Goal: Information Seeking & Learning: Find specific page/section

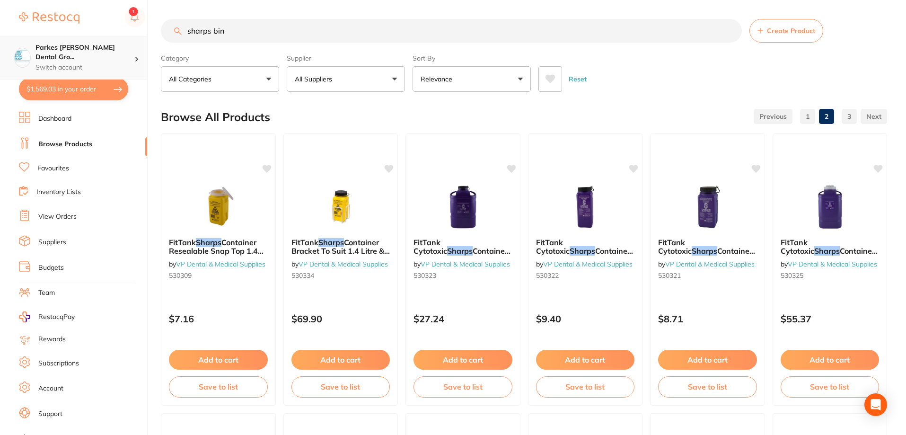
drag, startPoint x: 442, startPoint y: 44, endPoint x: 93, endPoint y: 54, distance: 348.8
click at [101, 54] on div "$1,569.03 Parkes [PERSON_NAME] Dental Gro... Switch account Parkes [PERSON_NAME…" at bounding box center [453, 217] width 906 height 435
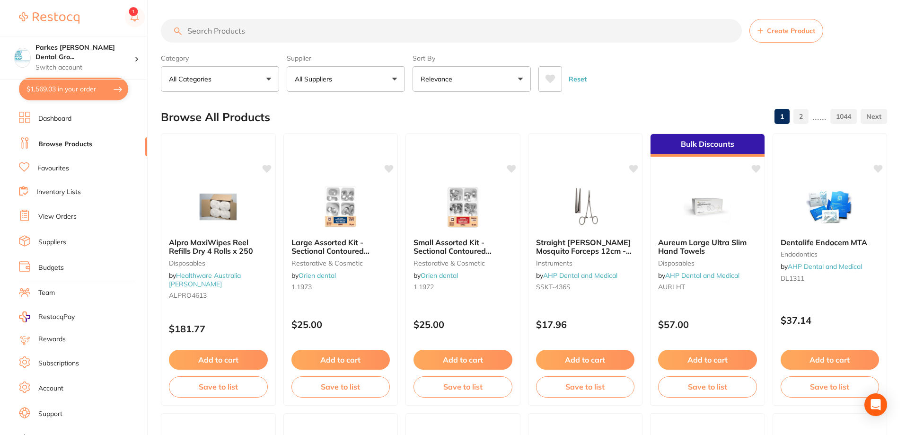
click at [805, 116] on link "2" at bounding box center [800, 116] width 15 height 19
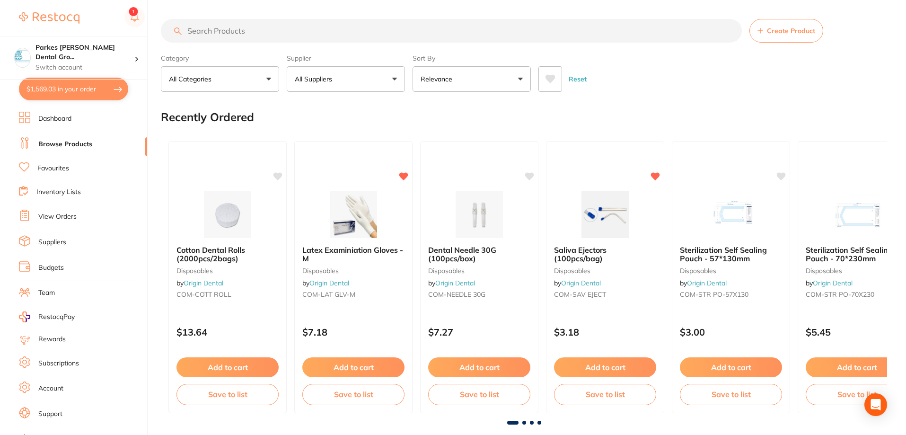
scroll to position [142, 0]
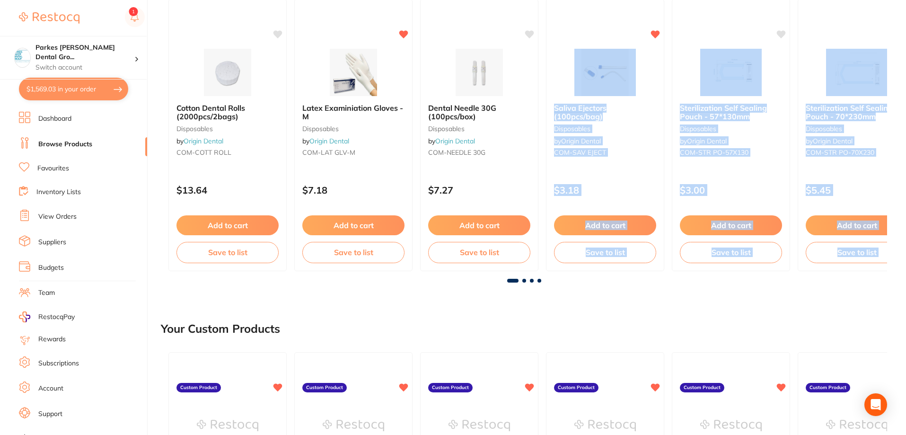
click at [526, 280] on div "Cotton Dental Rolls (2000pcs/2bags) disposables by Origin Dental COM-COTT ROLL …" at bounding box center [524, 136] width 726 height 291
click at [526, 280] on span at bounding box center [524, 281] width 4 height 4
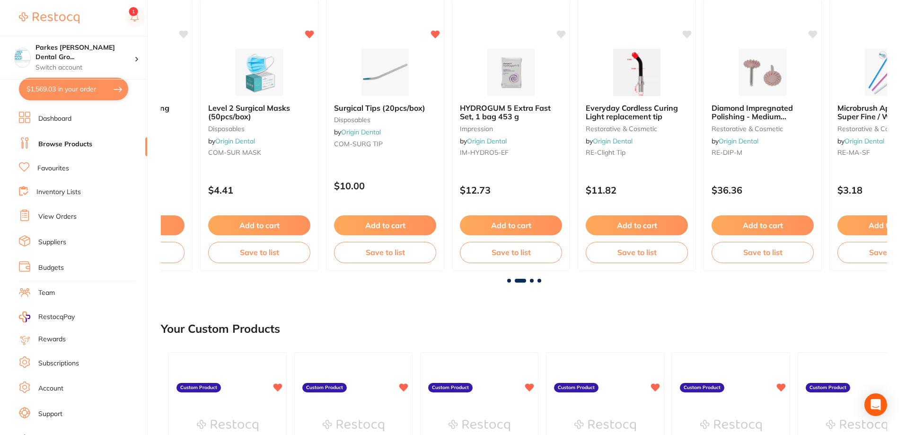
scroll to position [0, 726]
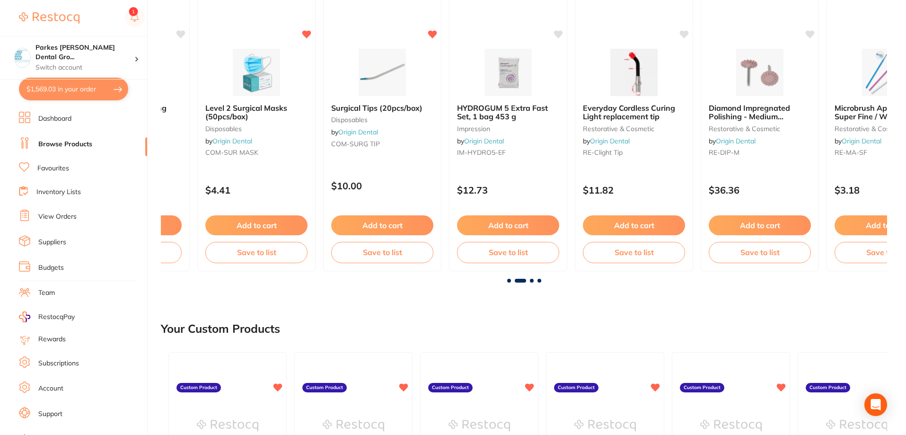
click at [531, 280] on span at bounding box center [532, 281] width 4 height 4
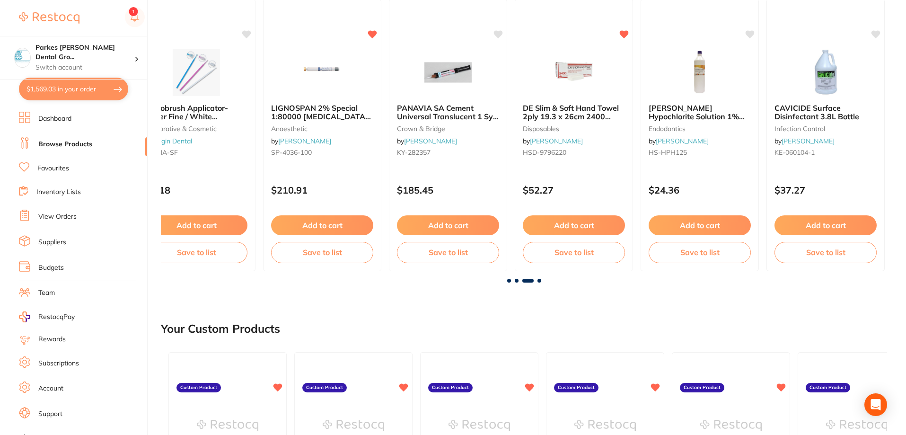
scroll to position [0, 1452]
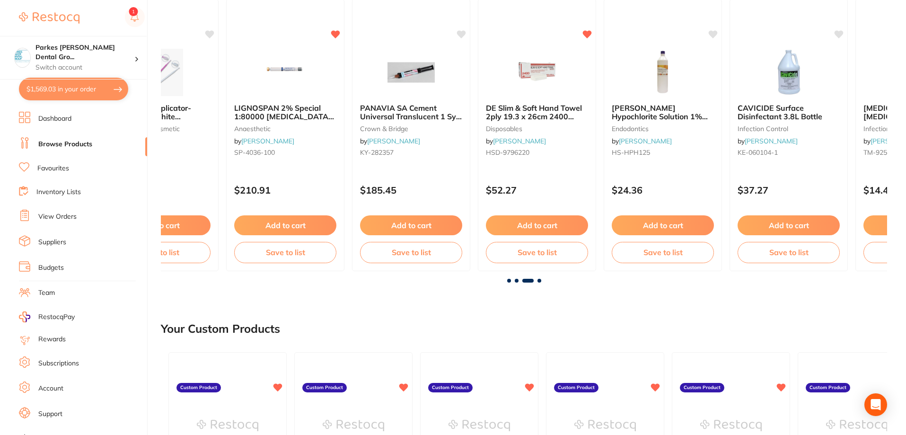
click at [541, 279] on span at bounding box center [539, 281] width 4 height 4
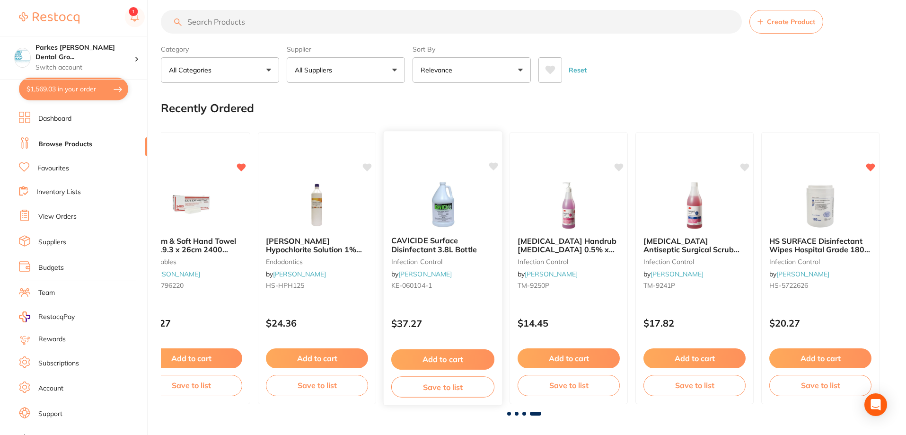
scroll to position [0, 0]
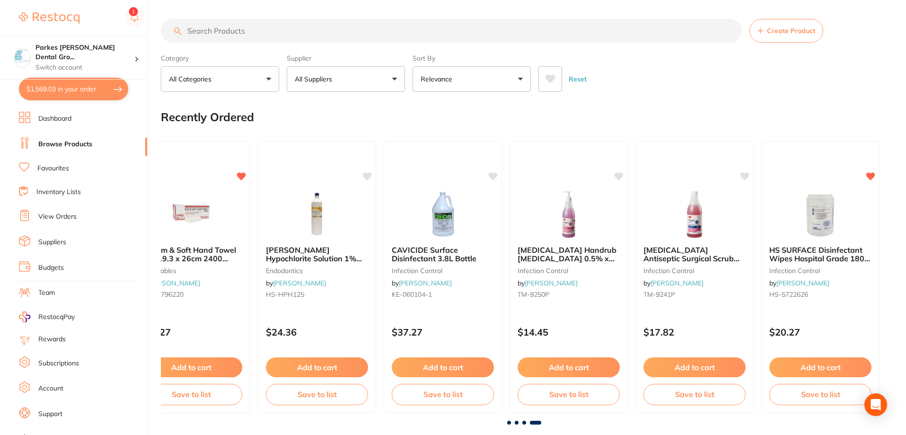
click at [385, 80] on button "All Suppliers" at bounding box center [346, 79] width 118 height 26
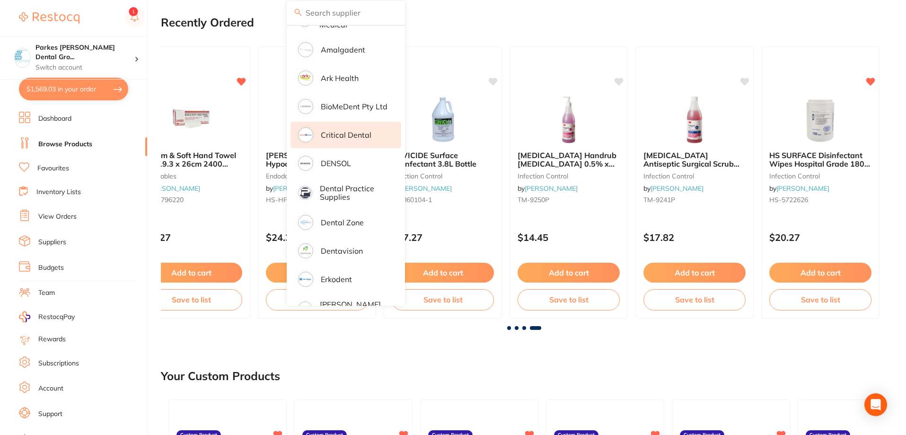
scroll to position [142, 0]
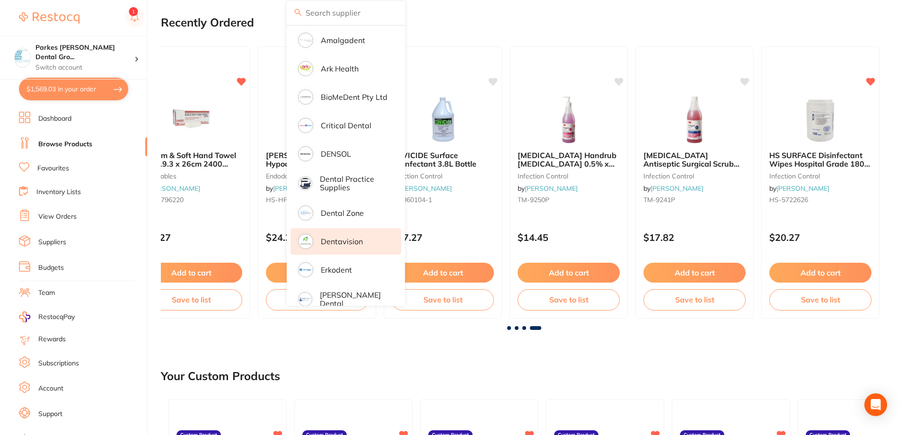
click at [334, 242] on p "Dentavision" at bounding box center [342, 241] width 42 height 9
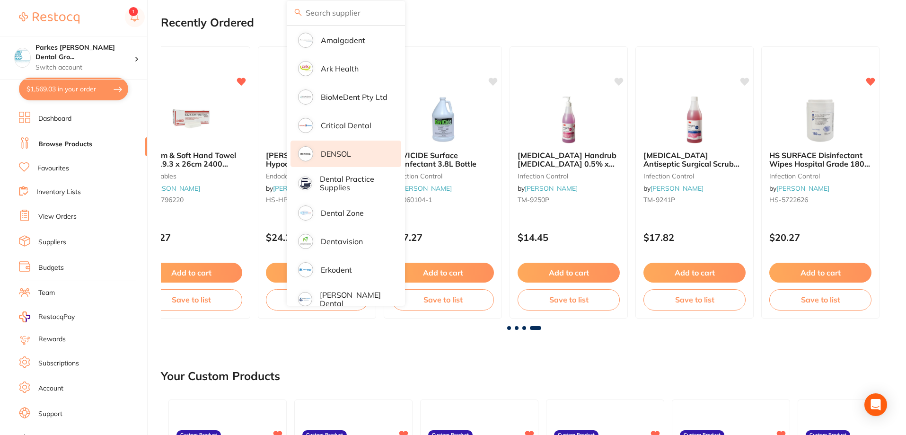
scroll to position [0, 0]
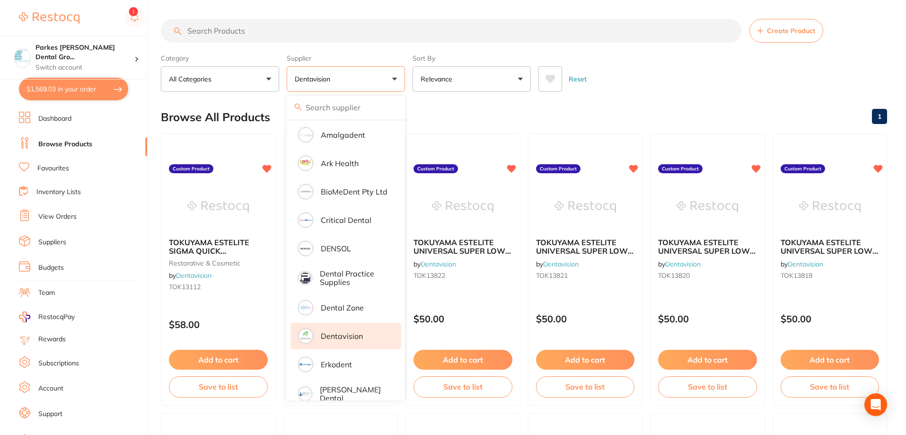
click at [693, 83] on div "Reset" at bounding box center [708, 75] width 341 height 33
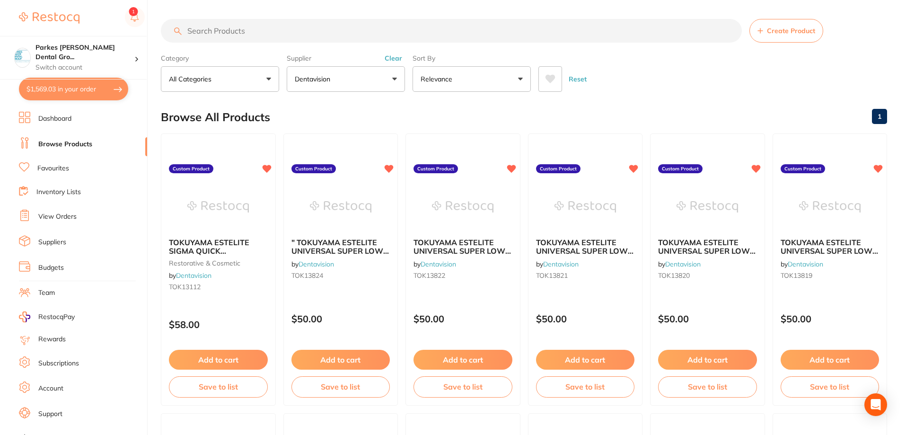
click at [248, 26] on input "search" at bounding box center [451, 31] width 581 height 24
type input "a2"
drag, startPoint x: 235, startPoint y: 32, endPoint x: 158, endPoint y: 44, distance: 77.5
click at [158, 44] on div "$1,569.03 Parkes [PERSON_NAME] Dental Gro... Switch account Parkes [PERSON_NAME…" at bounding box center [453, 217] width 906 height 435
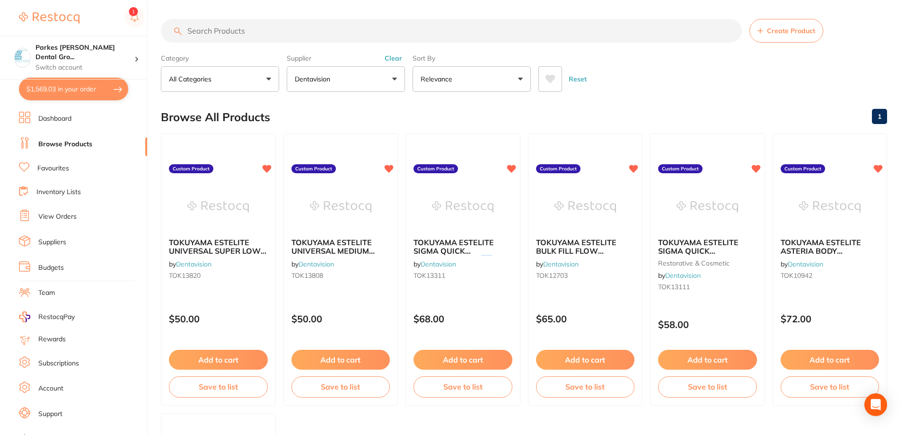
scroll to position [0, 0]
